Goal: Communication & Community: Answer question/provide support

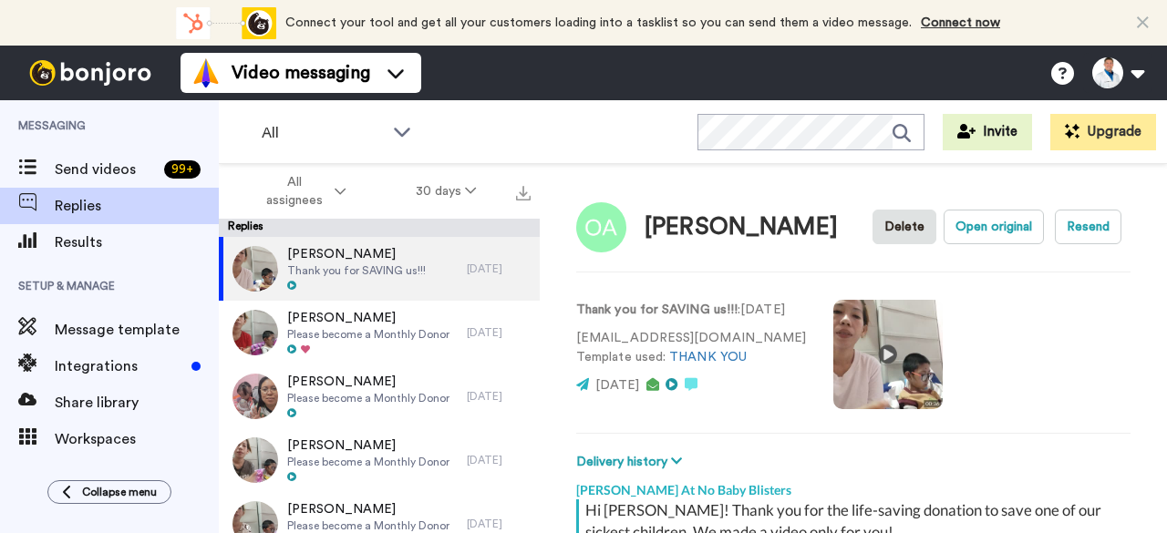
scroll to position [627, 0]
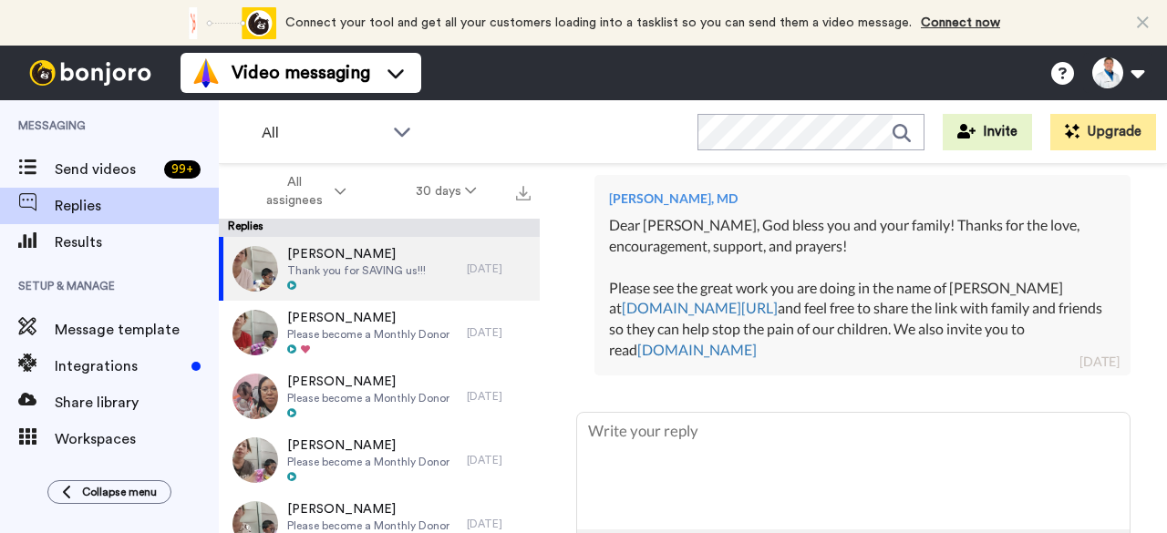
type textarea "x"
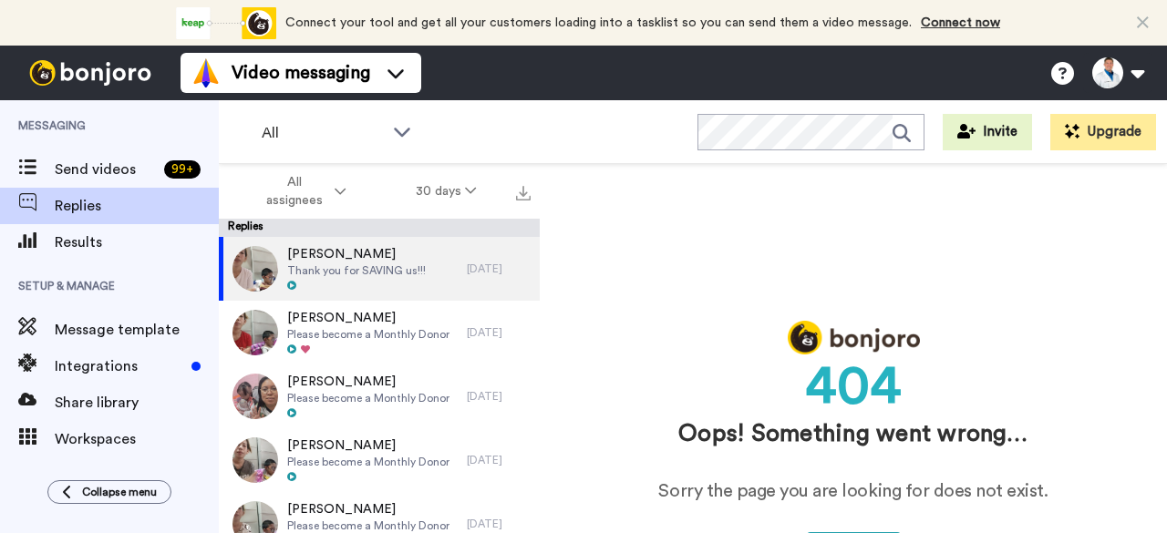
scroll to position [0, 0]
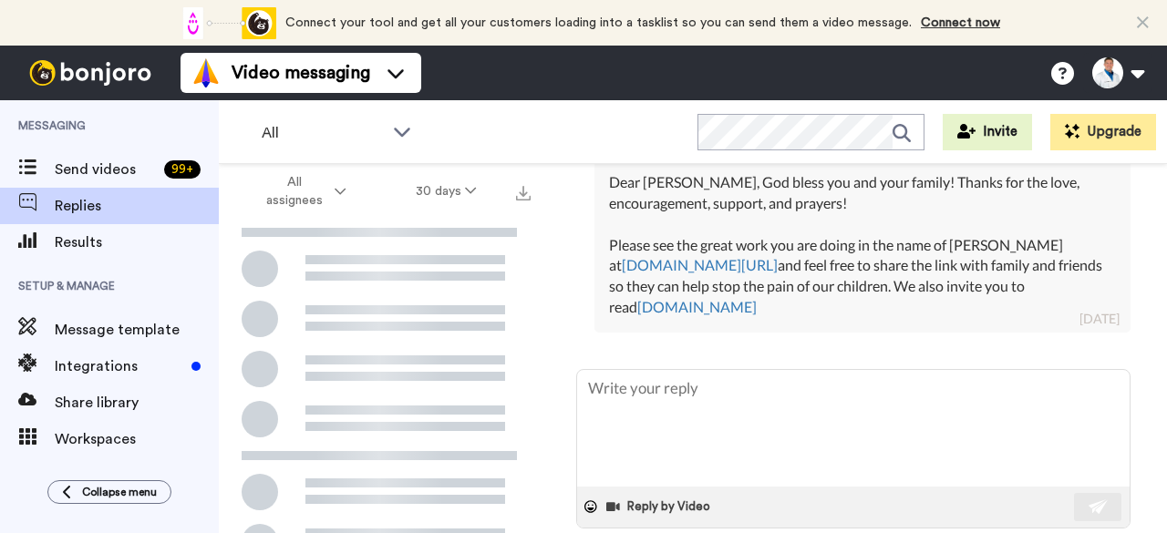
scroll to position [672, 0]
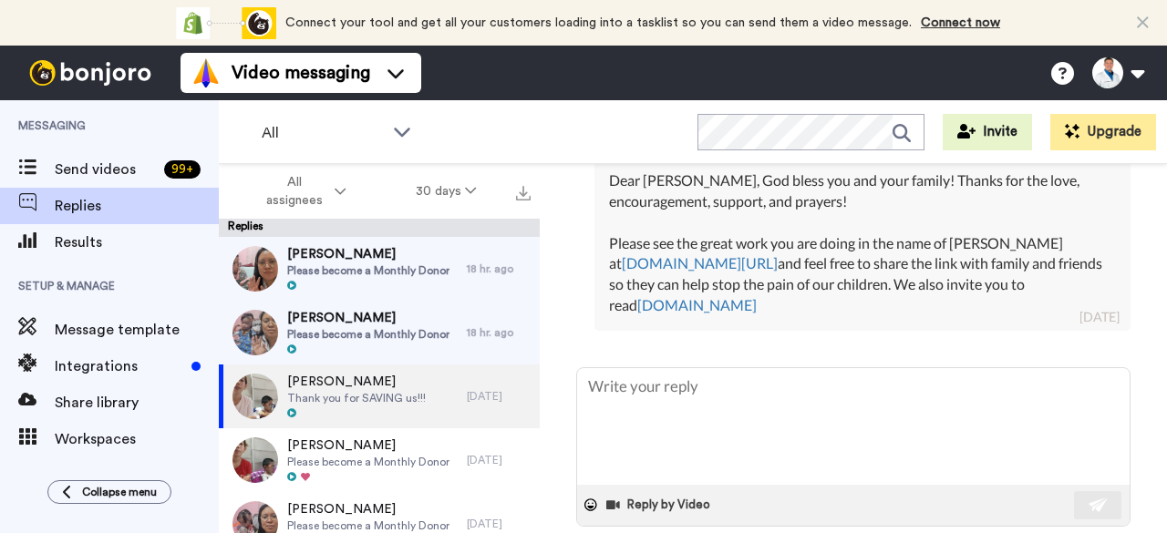
click at [932, 331] on div "Dr. Aaron Tabor, MD Dear Oluwabusayo, God bless you and your family! Thanks for…" at bounding box center [862, 230] width 536 height 201
drag, startPoint x: 850, startPoint y: 373, endPoint x: 737, endPoint y: 252, distance: 165.1
click at [737, 252] on div "Dear Oluwabusayo, God bless you and your family! Thanks for the love, encourage…" at bounding box center [862, 243] width 507 height 146
copy div "God bless you and your family! Thanks for the love, encouragement, support, and…"
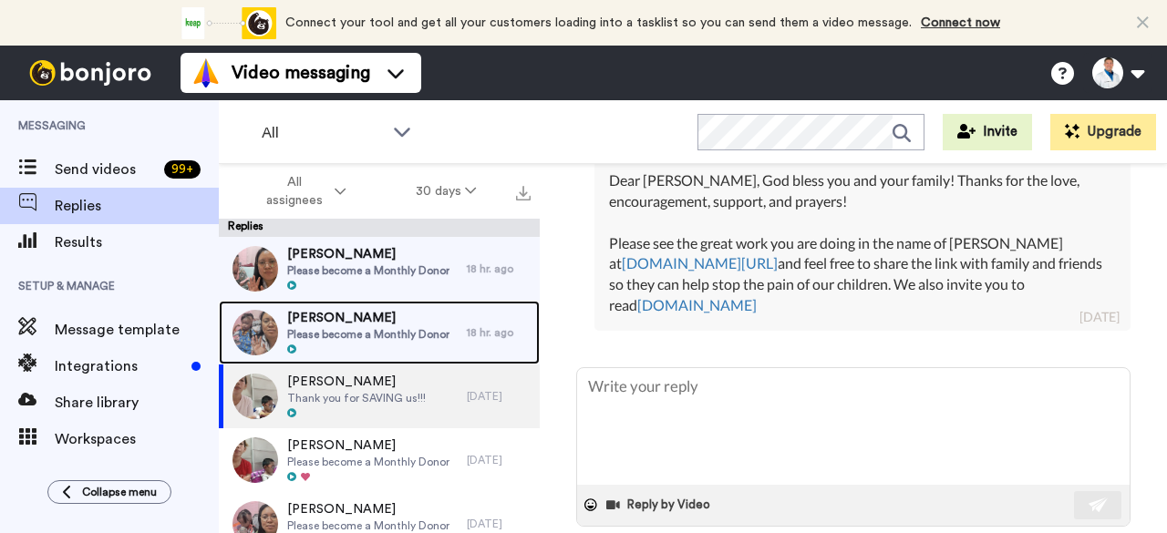
click at [417, 327] on span "Please become a Monthly Donor" at bounding box center [368, 334] width 162 height 15
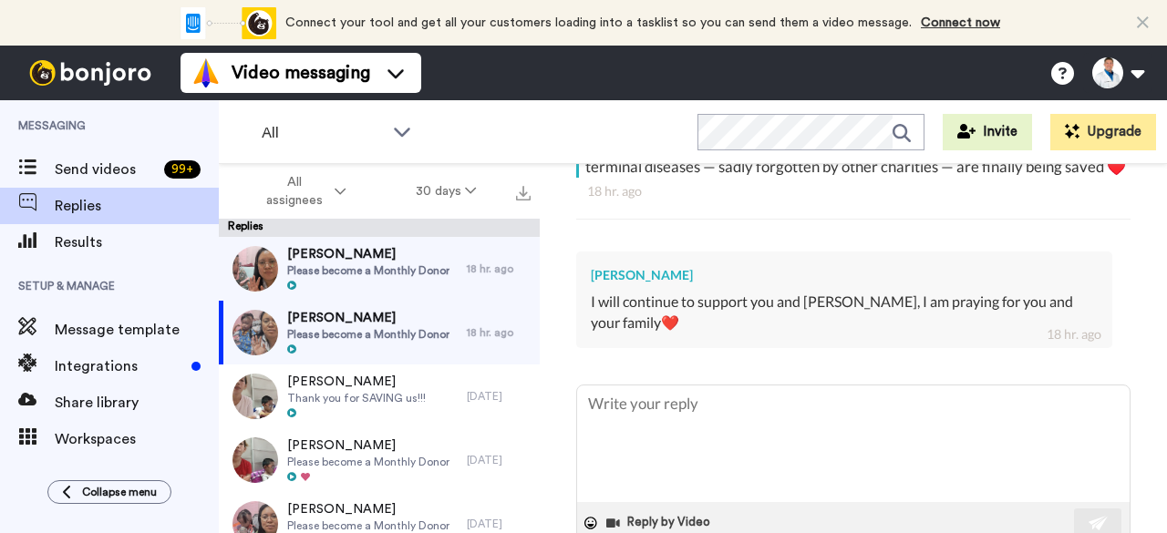
scroll to position [507, 0]
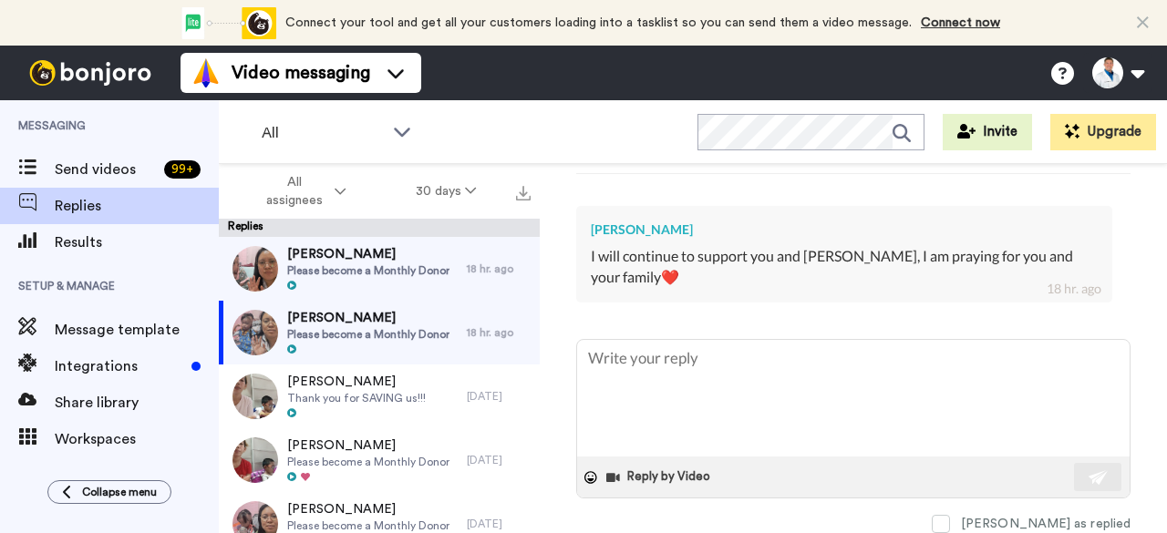
type textarea "x"
type textarea "D"
type textarea "x"
type textarea "De"
type textarea "x"
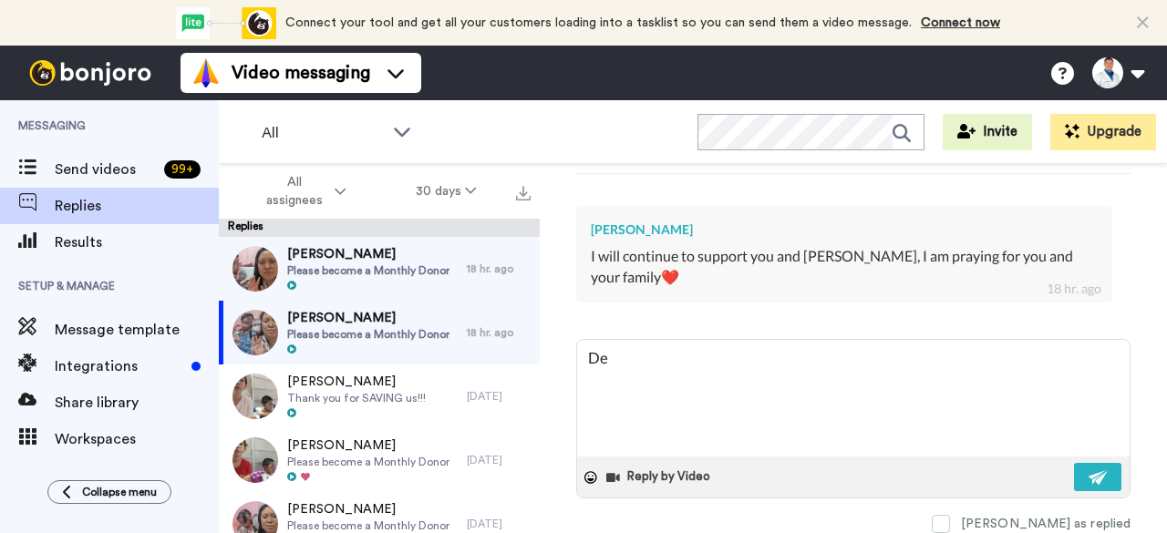
type textarea "Dea"
type textarea "x"
type textarea "Dear"
type textarea "x"
type textarea "Dear"
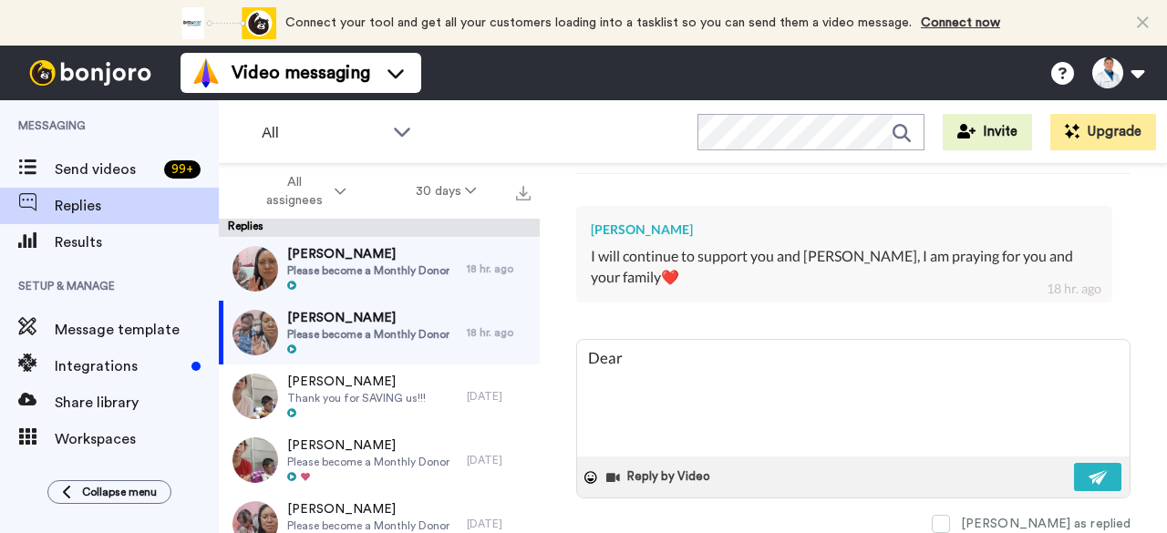
type textarea "x"
type textarea "Dear A"
type textarea "x"
type textarea "Dear An"
type textarea "x"
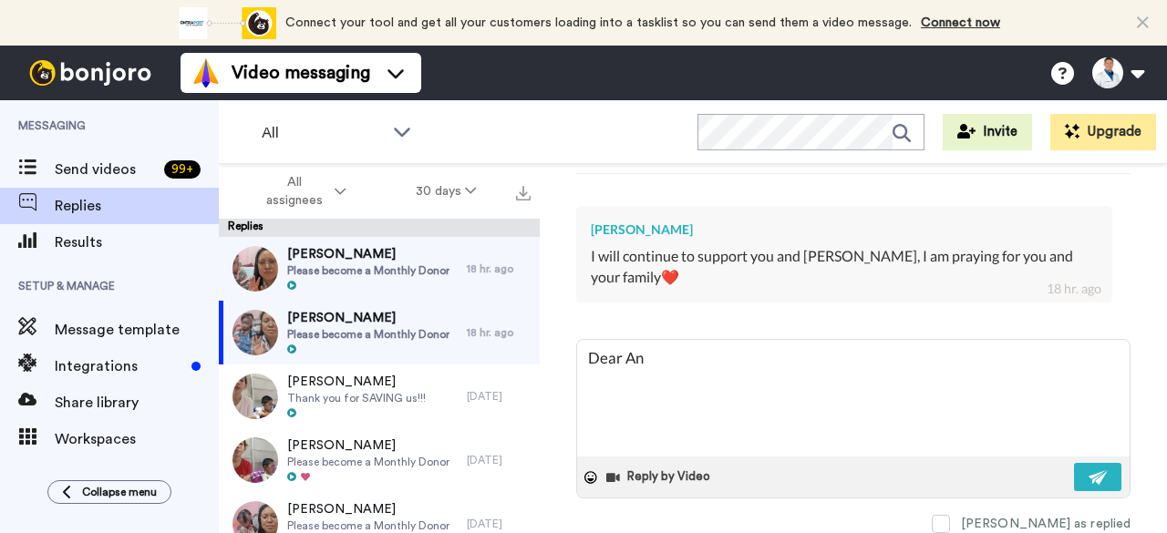
type textarea "Dear And"
type textarea "x"
type textarea "Dear Andr"
type textarea "x"
type textarea "Dear Andre"
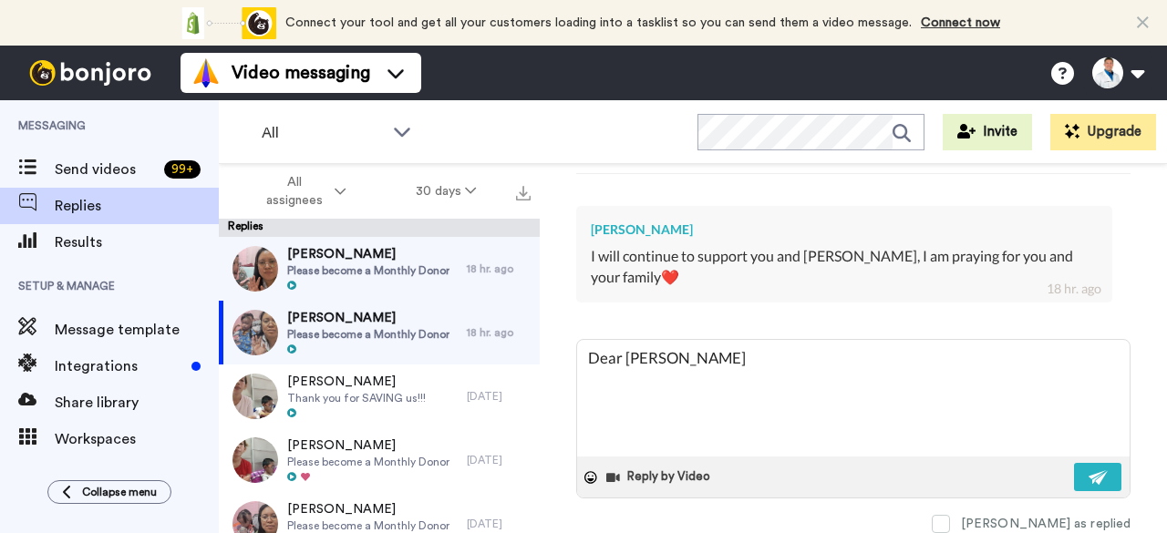
type textarea "x"
type textarea "Dear Andre,"
type textarea "x"
type textarea "Dear Andre,"
type textarea "x"
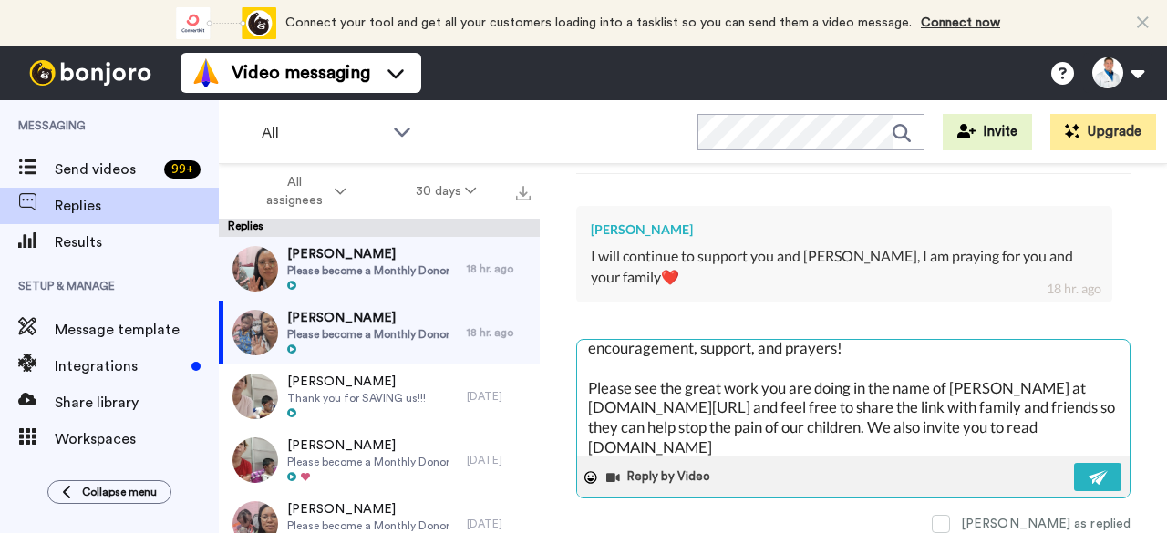
scroll to position [0, 0]
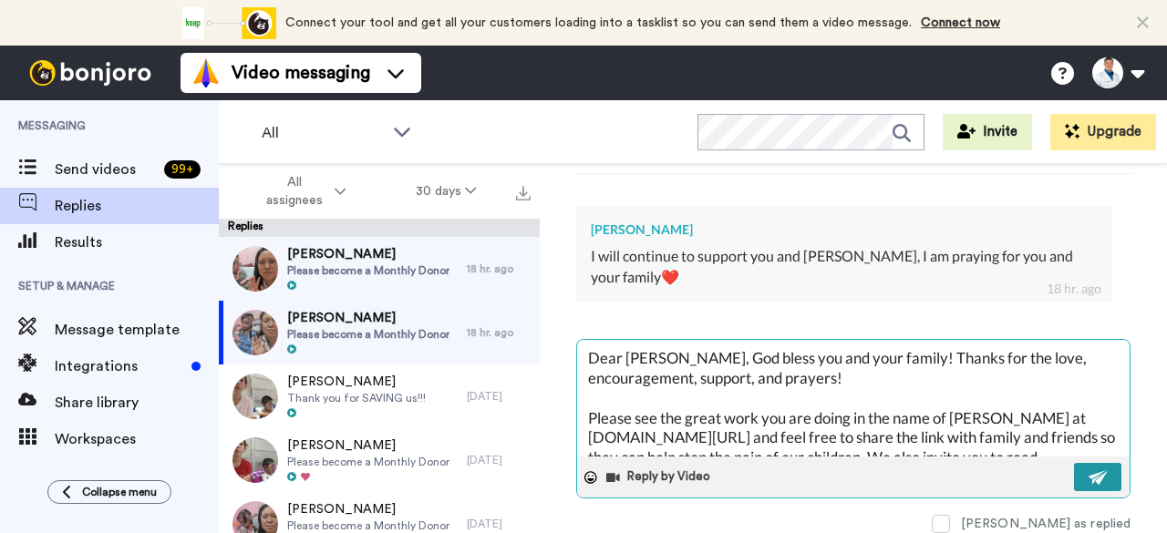
type textarea "Dear Andre, God bless you and your family! Thanks for the love, encouragement, …"
click at [1074, 464] on button at bounding box center [1097, 477] width 47 height 28
type textarea "x"
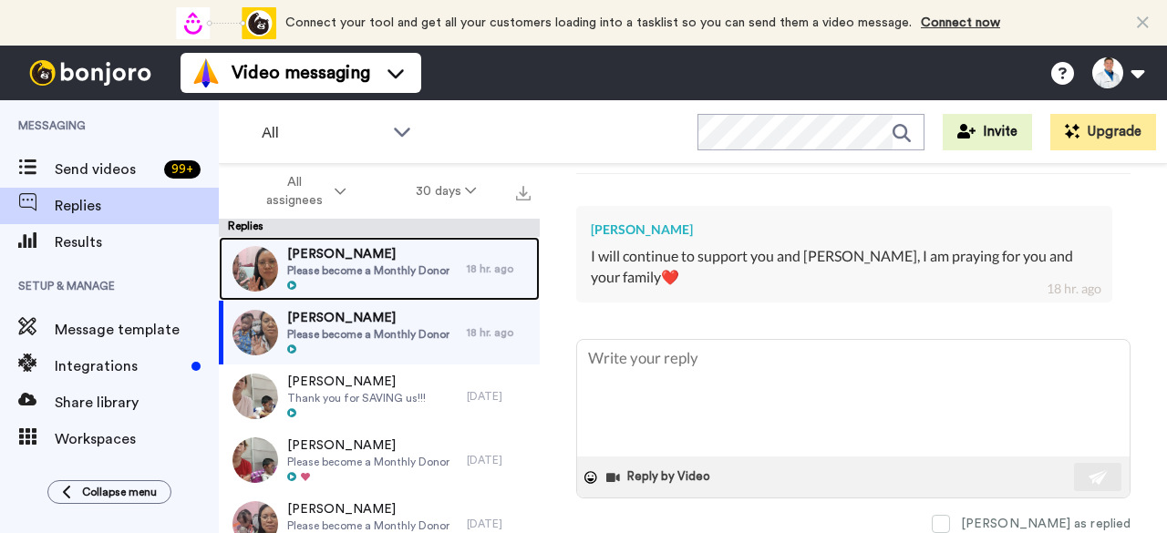
click at [410, 265] on span "Please become a Monthly Donor" at bounding box center [368, 270] width 162 height 15
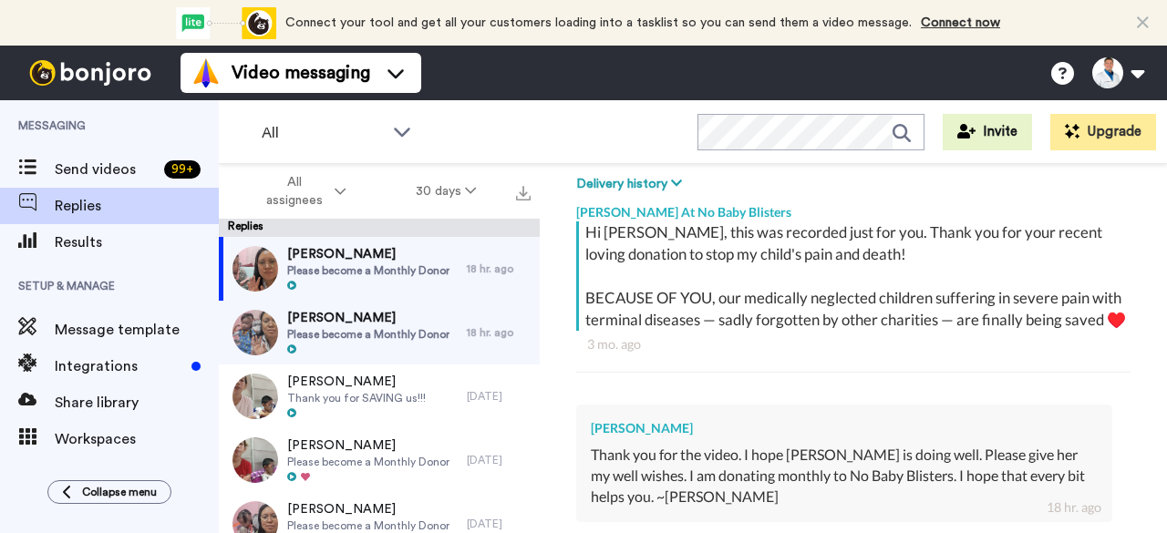
scroll to position [527, 0]
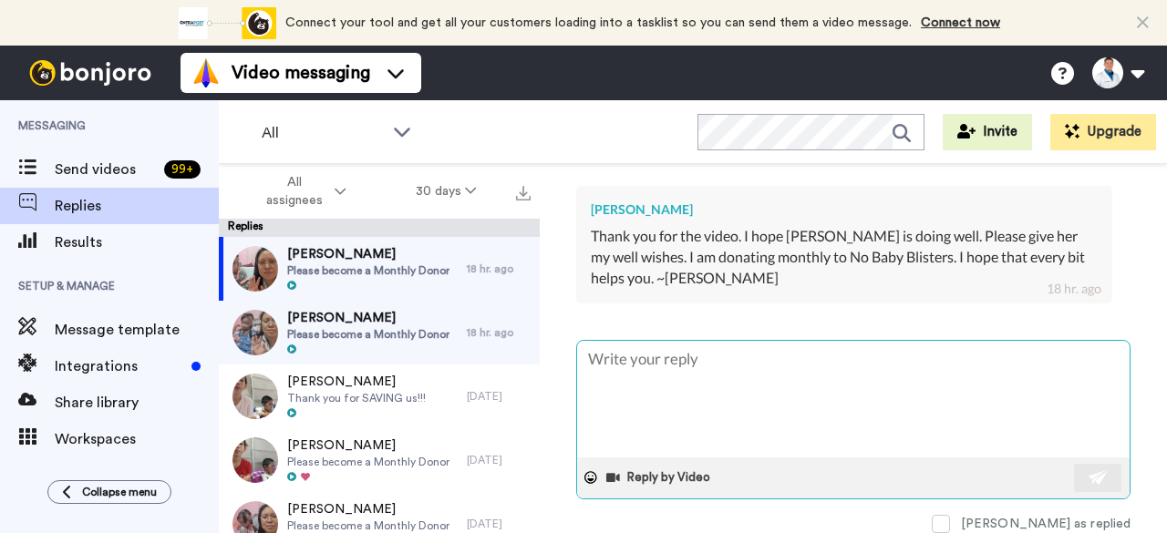
type textarea "x"
type textarea "D"
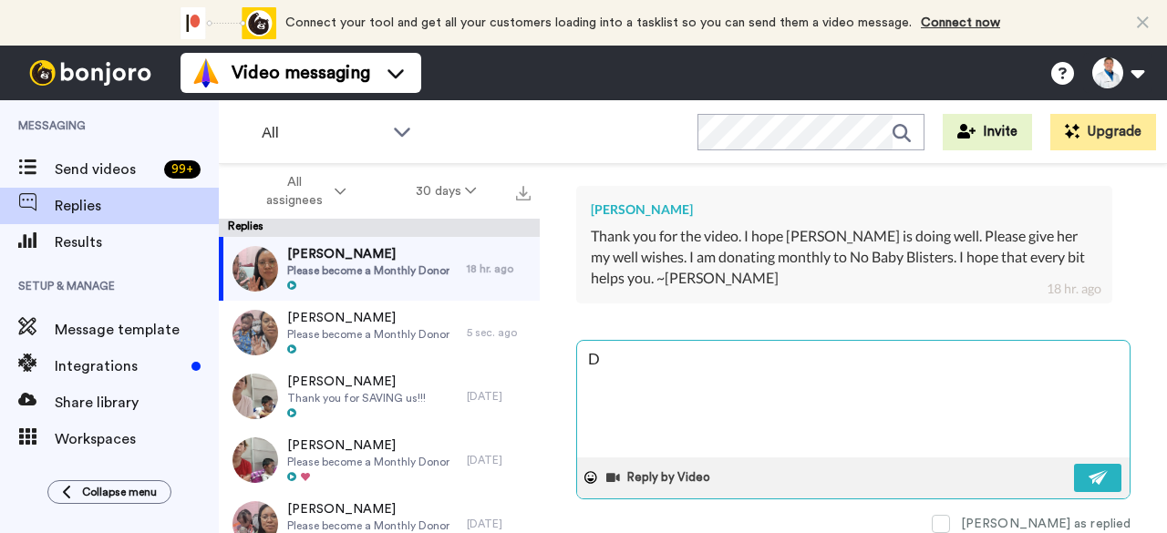
type textarea "x"
type textarea "De"
type textarea "x"
type textarea "Dea"
type textarea "x"
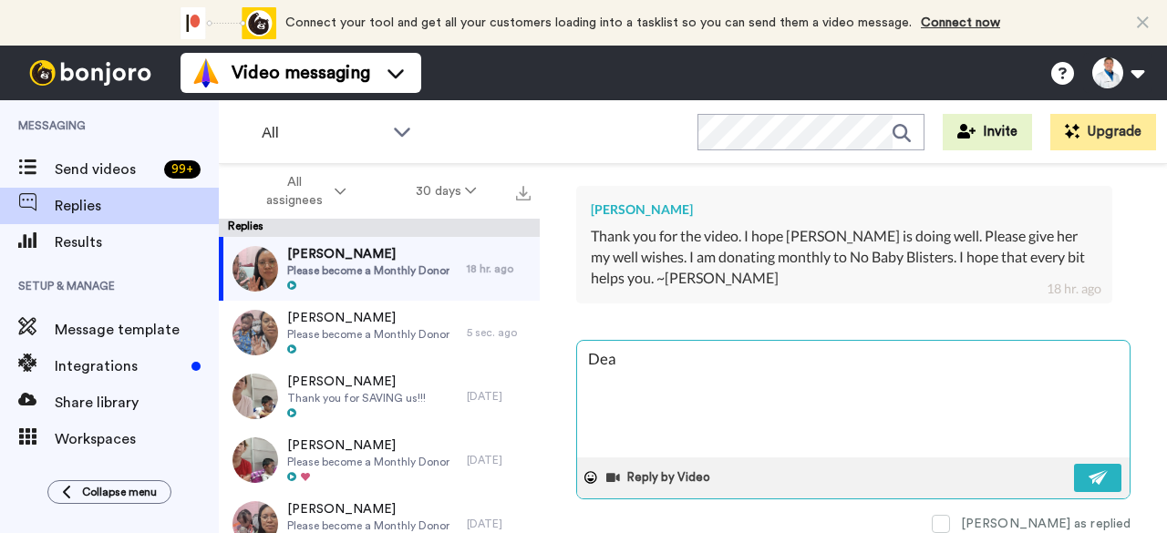
type textarea "Dear"
type textarea "x"
type textarea "Dear"
type textarea "x"
type textarea "Dear C"
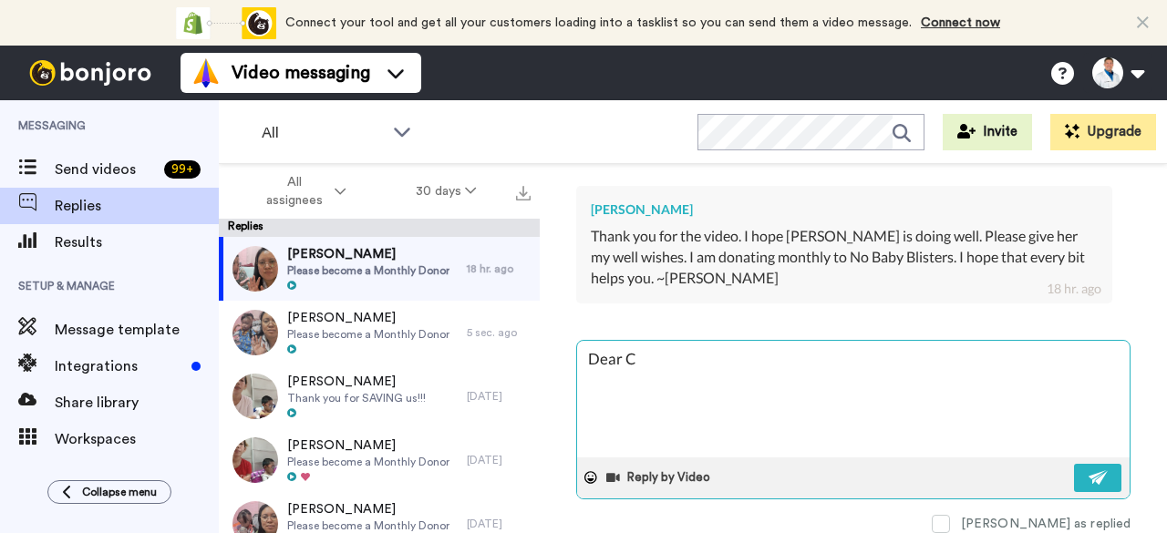
type textarea "x"
type textarea "Dear Ch"
type textarea "x"
type textarea "Dear Chr"
type textarea "x"
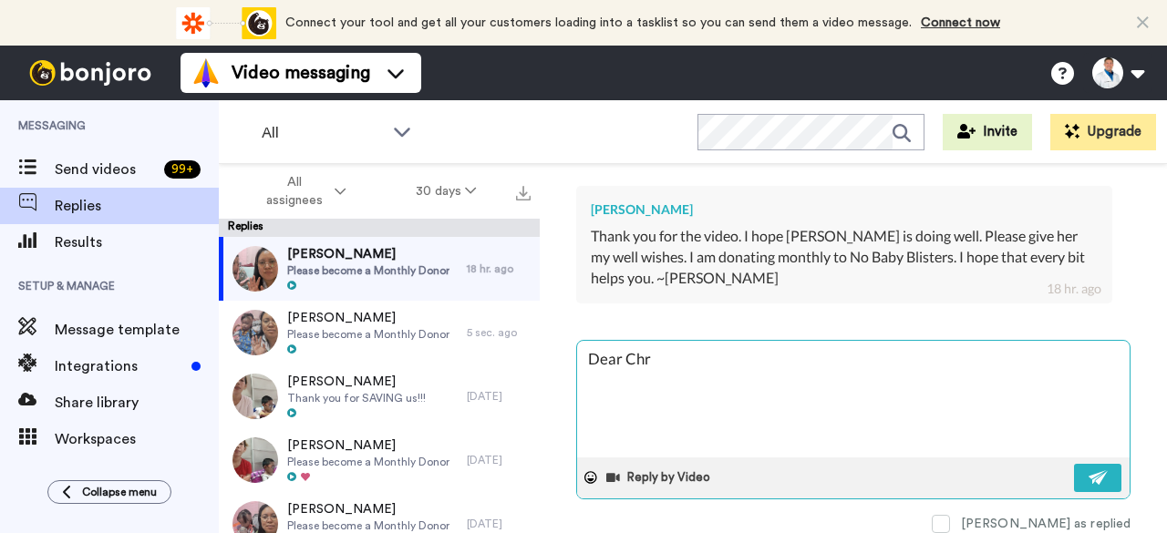
type textarea "Dear Chri"
type textarea "x"
type textarea "Dear Chris"
type textarea "x"
type textarea "Dear Christ"
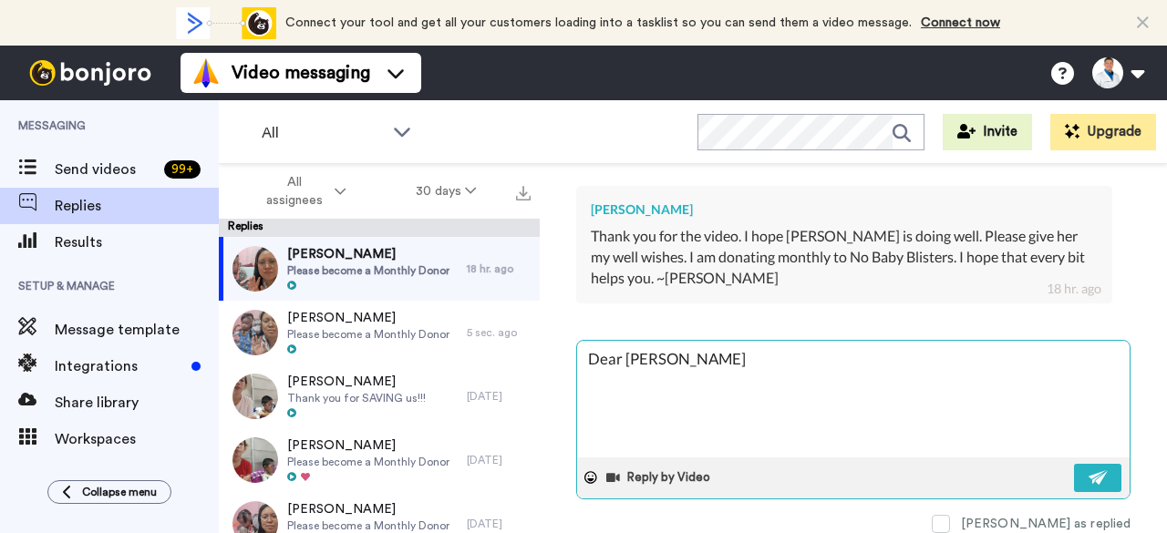
type textarea "x"
type textarea "Dear Christo"
type textarea "x"
type textarea "Dear Christop"
type textarea "x"
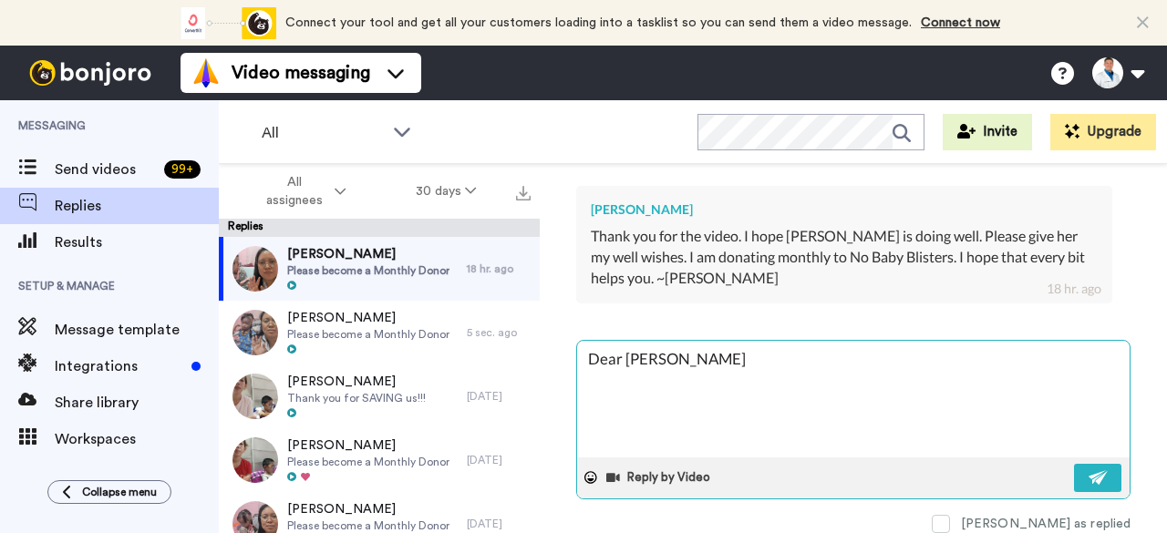
type textarea "Dear Christoph"
type textarea "x"
type textarea "Dear Christopher"
type textarea "x"
type textarea "Dear Christopher,"
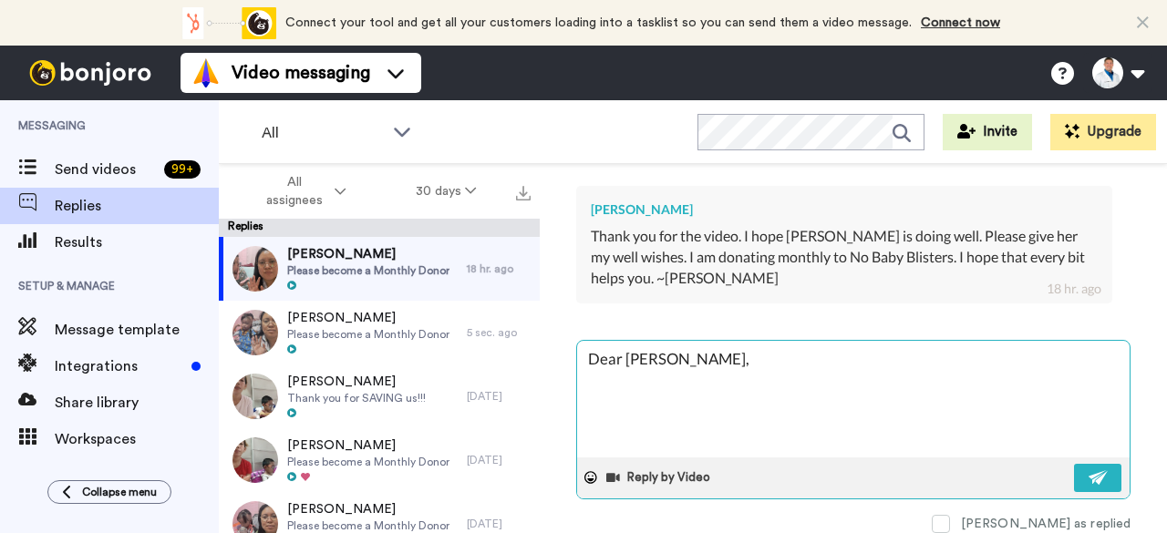
type textarea "x"
type textarea "Dear Christopher,"
type textarea "x"
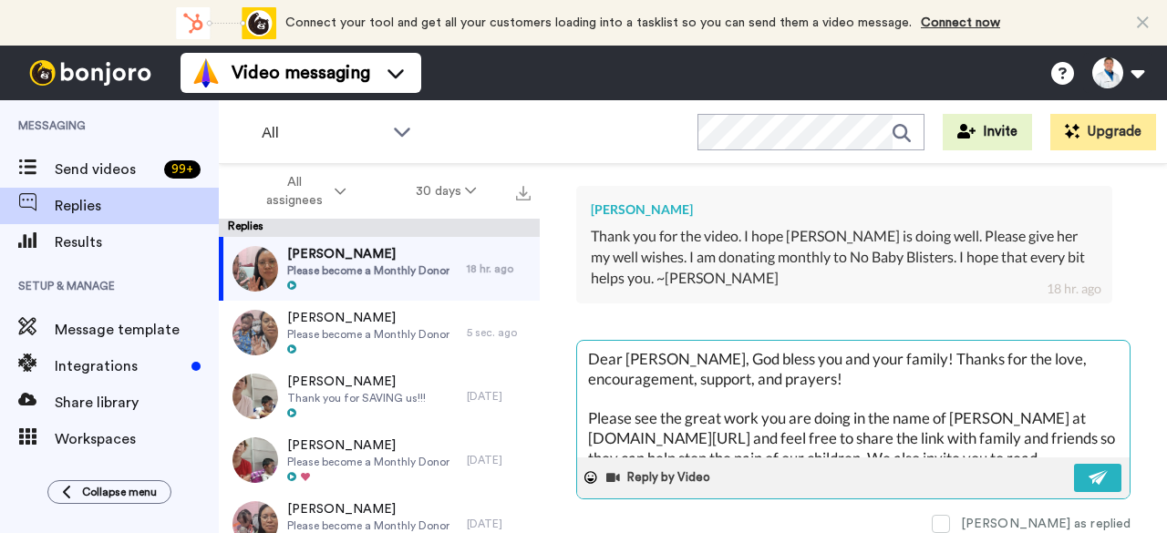
scroll to position [30, 0]
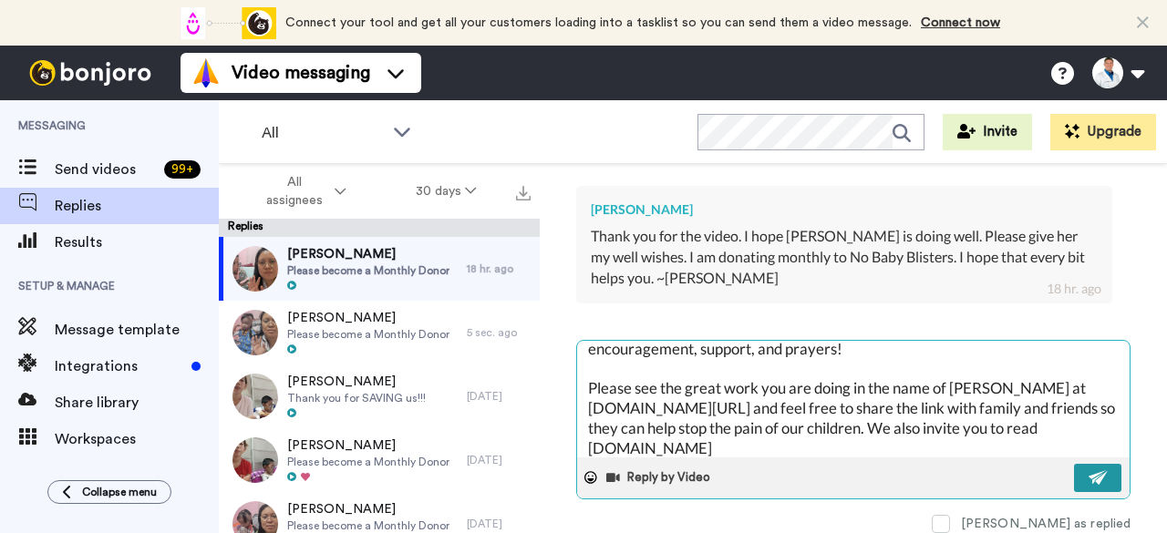
type textarea "Dear Christopher, God bless you and your family! Thanks for the love, encourage…"
click at [1086, 464] on button at bounding box center [1097, 478] width 47 height 28
type textarea "x"
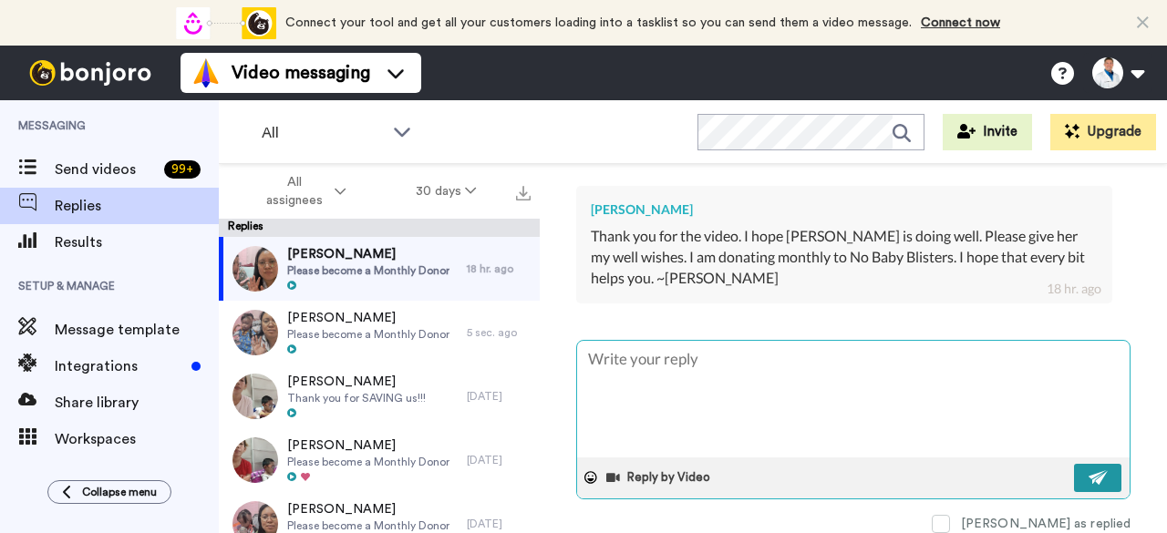
scroll to position [0, 0]
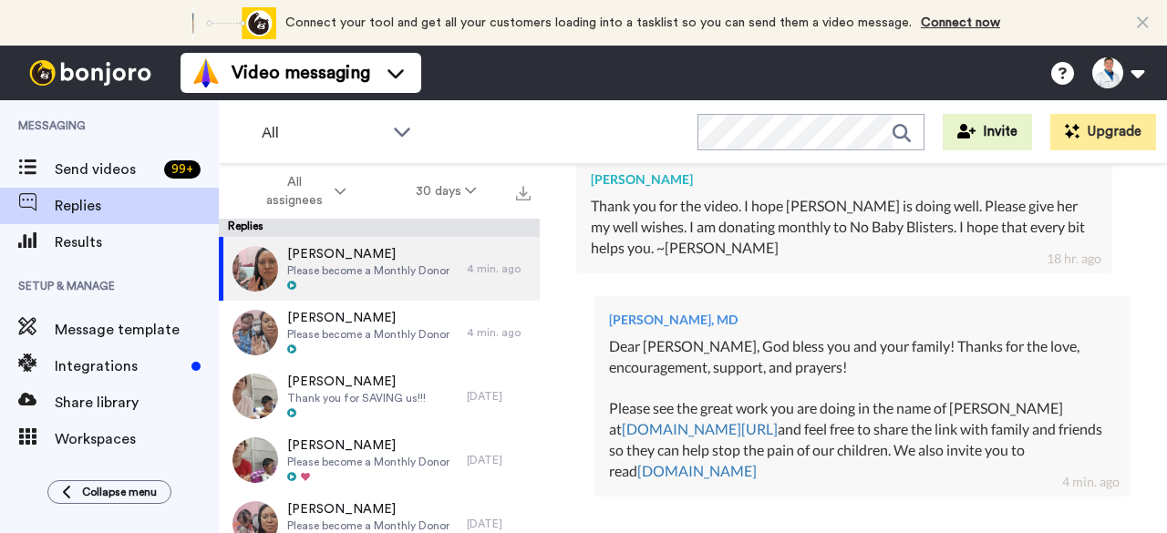
type textarea "x"
